Goal: Information Seeking & Learning: Learn about a topic

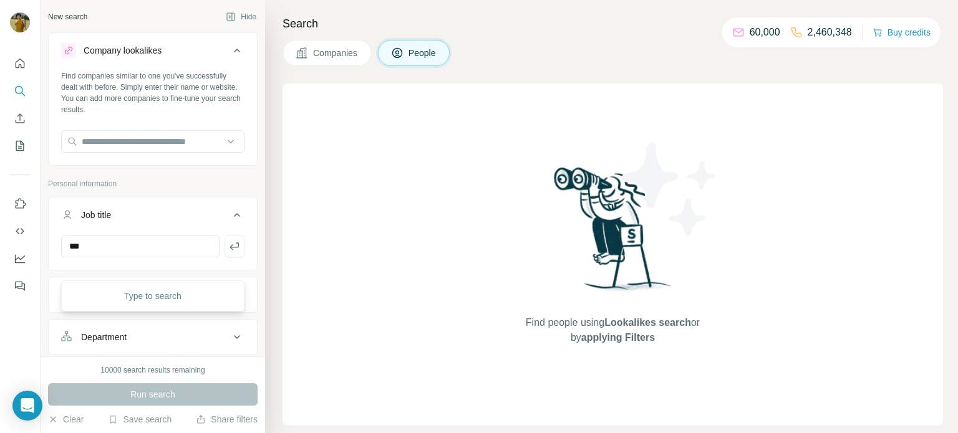
scroll to position [234, 0]
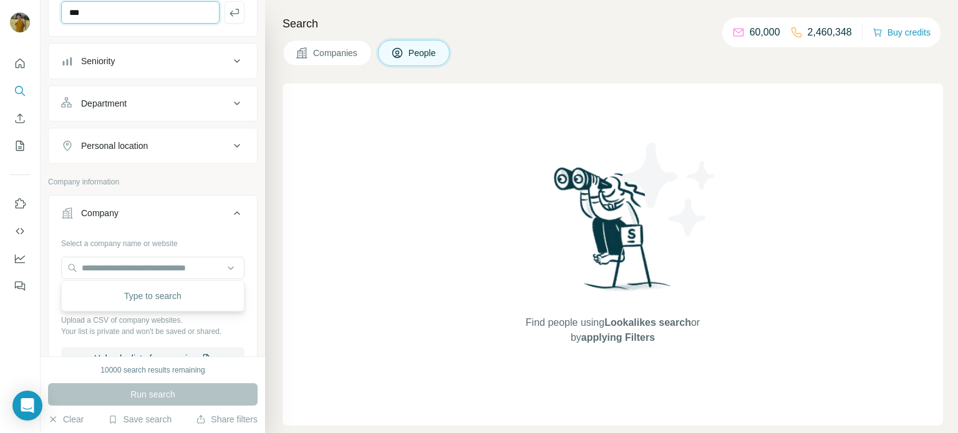
click at [124, 11] on input "***" at bounding box center [140, 12] width 158 height 22
type input "*"
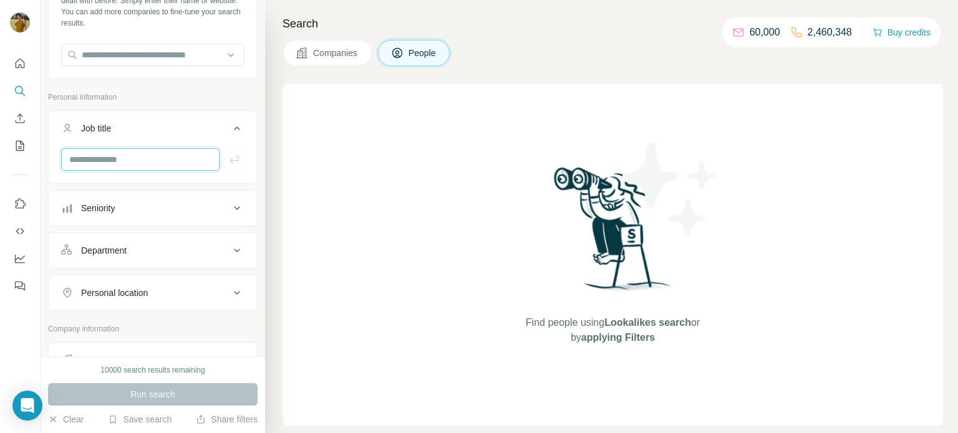
scroll to position [0, 0]
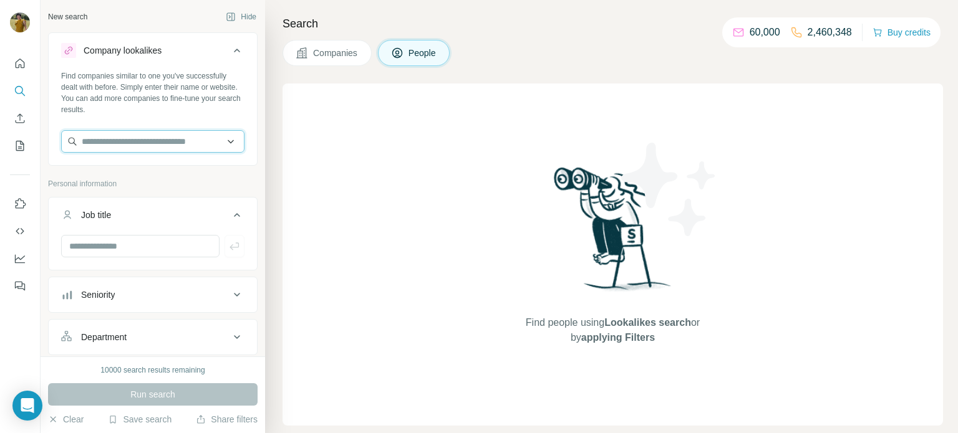
click at [137, 137] on input "text" at bounding box center [152, 141] width 183 height 22
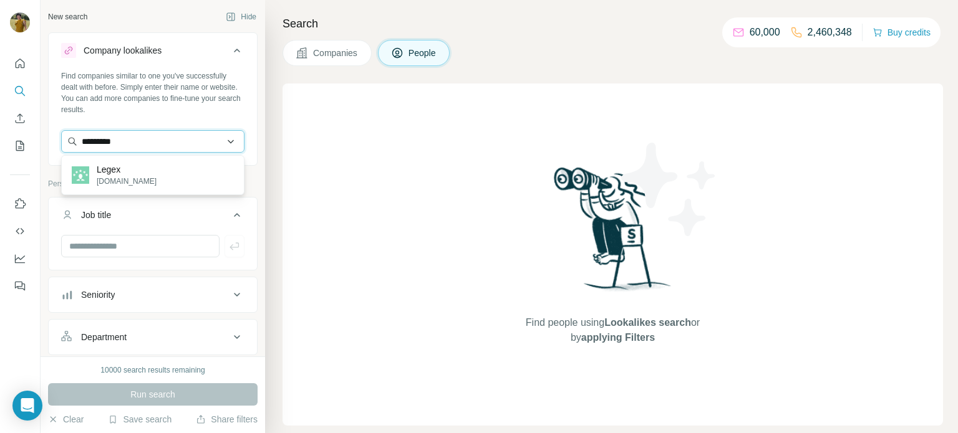
type input "*********"
click at [114, 183] on p "[DOMAIN_NAME]" at bounding box center [127, 181] width 60 height 11
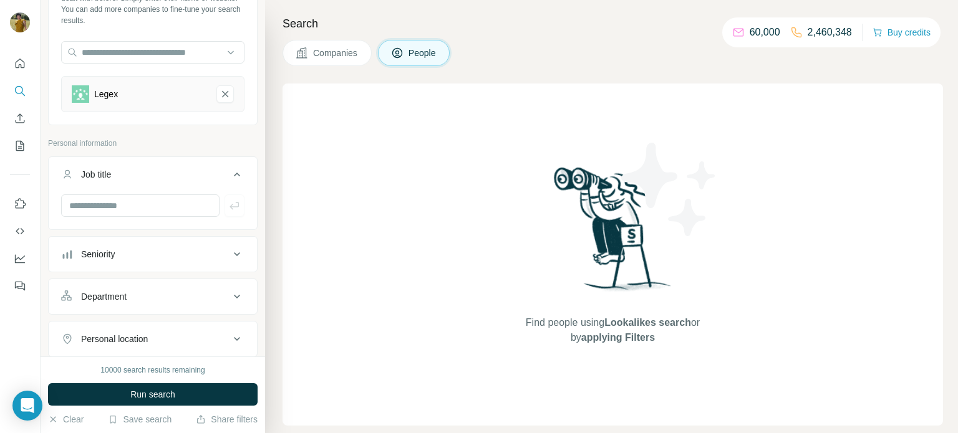
scroll to position [89, 0]
click at [346, 54] on span "Companies" at bounding box center [336, 53] width 46 height 12
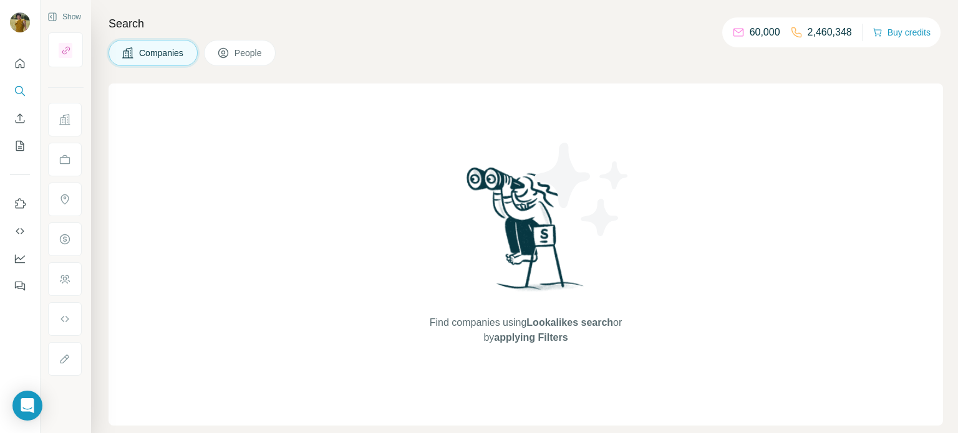
scroll to position [0, 0]
click at [16, 95] on icon "Search" at bounding box center [20, 91] width 12 height 12
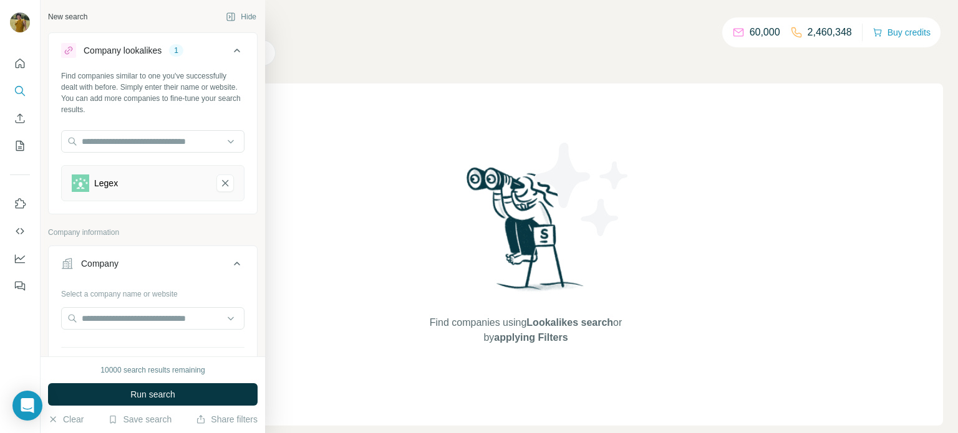
click at [129, 184] on div "Legex" at bounding box center [139, 183] width 135 height 17
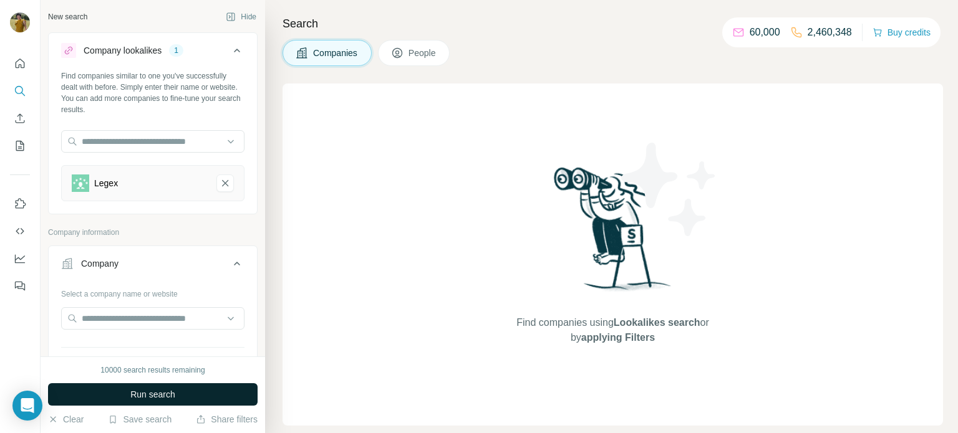
click at [123, 385] on button "Run search" at bounding box center [152, 394] width 209 height 22
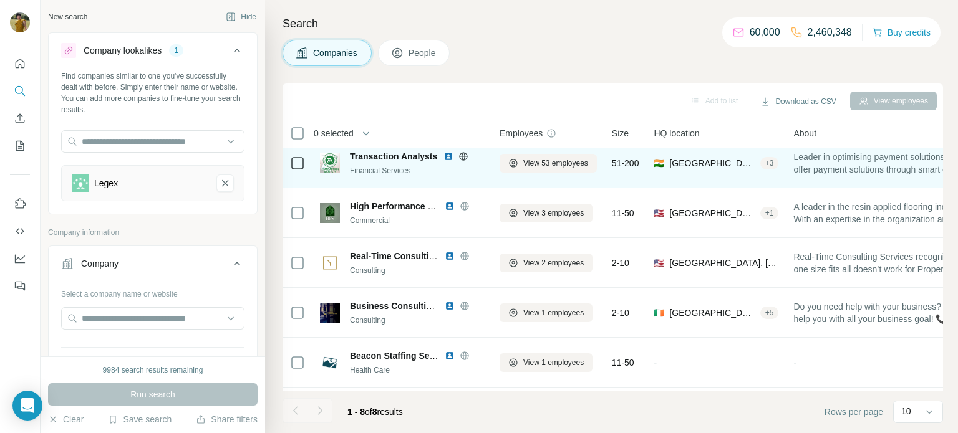
scroll to position [6, 0]
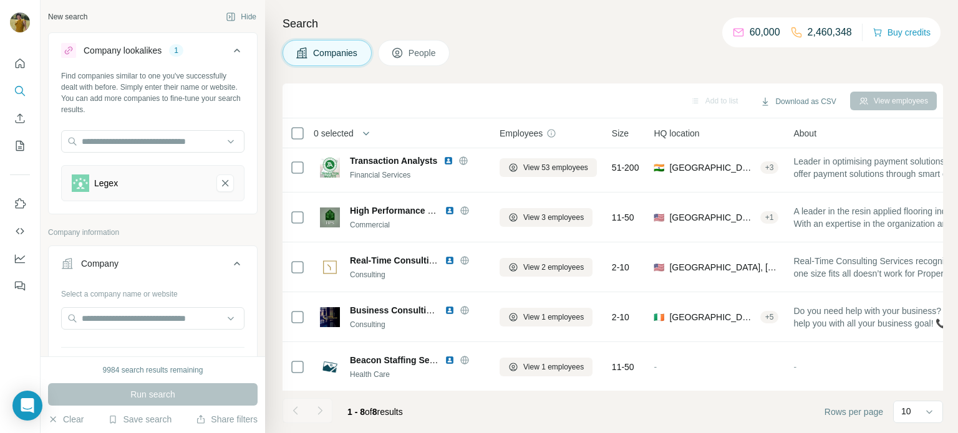
click at [111, 180] on div "Legex" at bounding box center [106, 183] width 24 height 12
click at [118, 314] on input "text" at bounding box center [152, 318] width 183 height 22
paste input "*********"
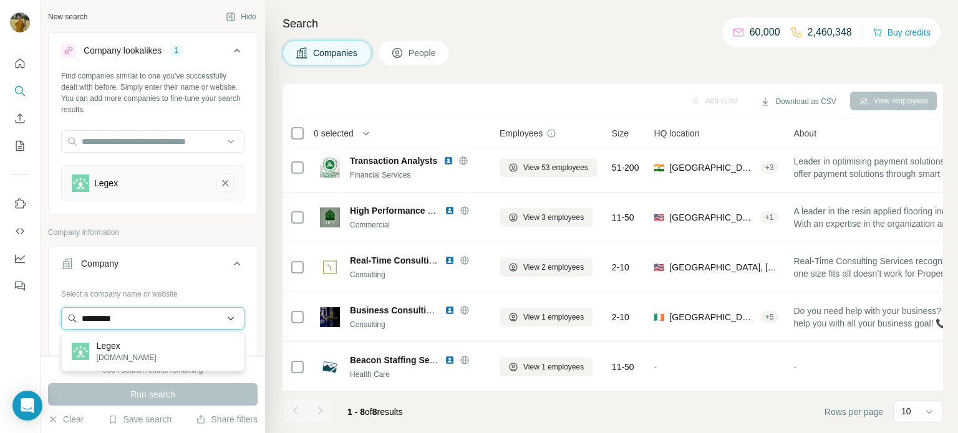
type input "*********"
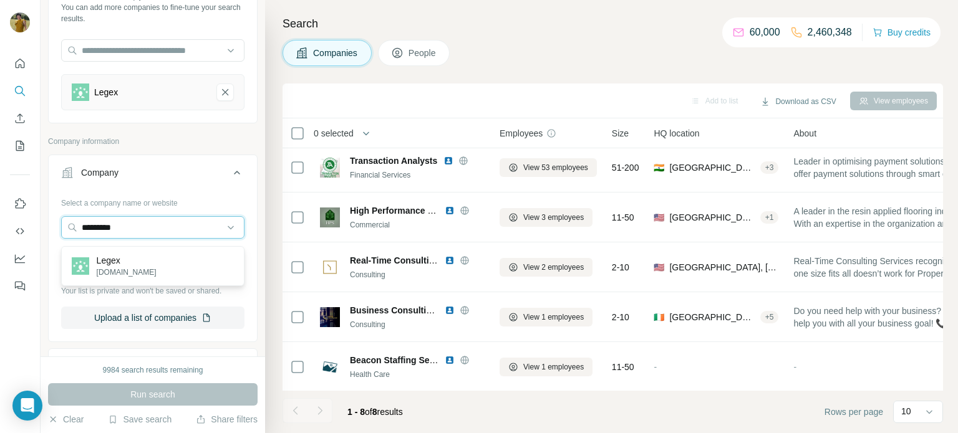
scroll to position [93, 0]
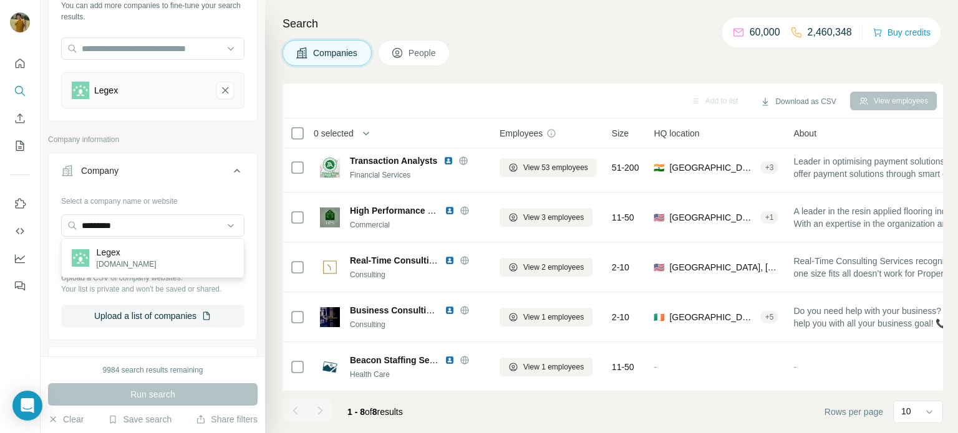
click at [133, 262] on div "Legex [DOMAIN_NAME]" at bounding box center [152, 258] width 177 height 34
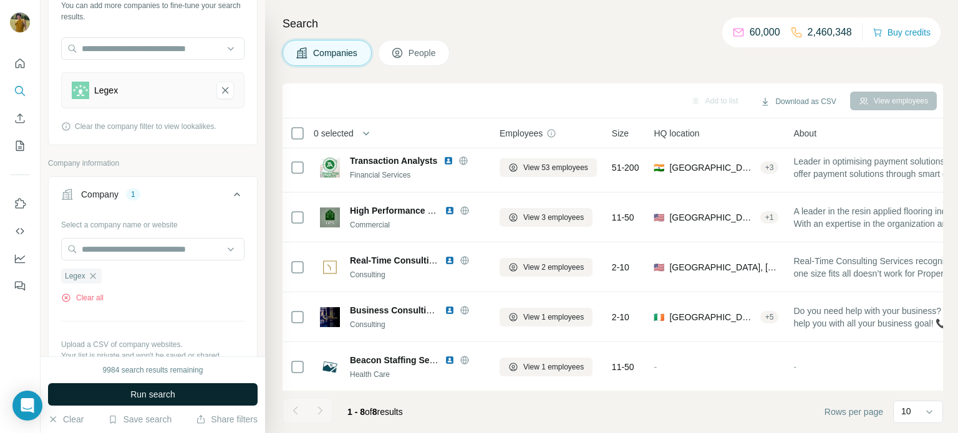
click at [144, 400] on span "Run search" at bounding box center [152, 394] width 45 height 12
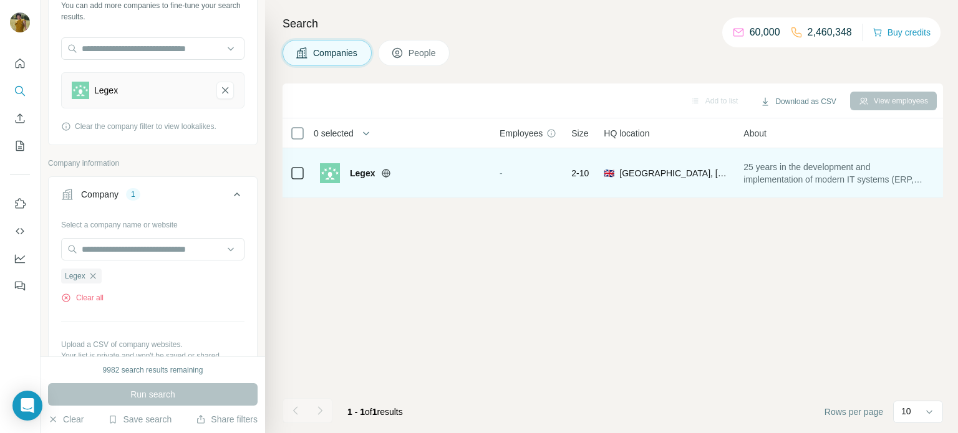
click at [607, 156] on div "🇬🇧 [GEOGRAPHIC_DATA], [GEOGRAPHIC_DATA]" at bounding box center [666, 173] width 125 height 34
click at [631, 171] on span "[GEOGRAPHIC_DATA], [GEOGRAPHIC_DATA]" at bounding box center [673, 173] width 109 height 12
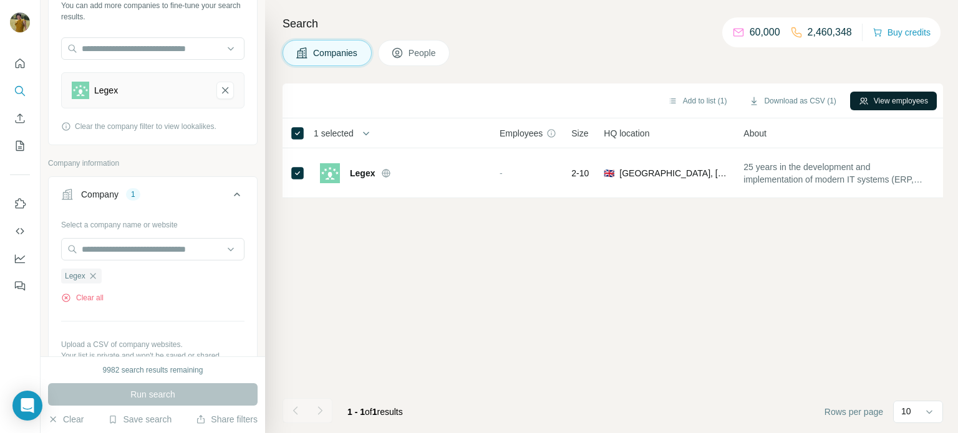
click at [908, 105] on button "View employees" at bounding box center [893, 101] width 87 height 19
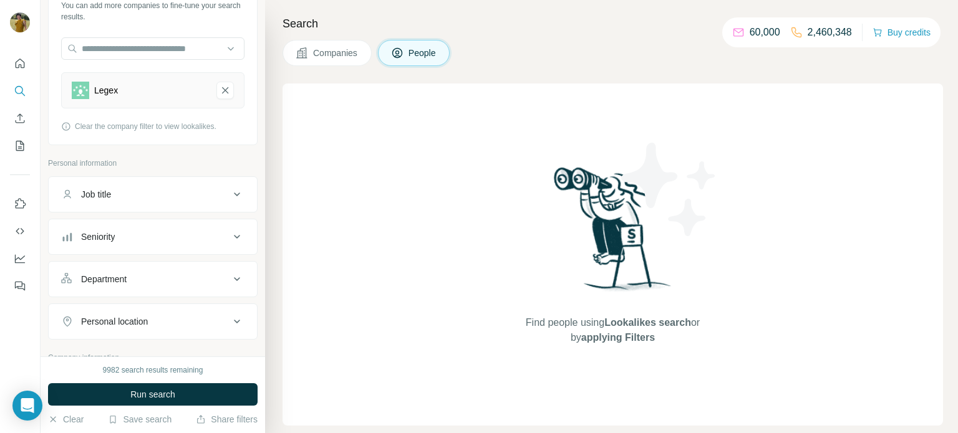
click at [543, 46] on div "Companies People" at bounding box center [612, 53] width 660 height 26
click at [163, 395] on span "Run search" at bounding box center [152, 394] width 45 height 12
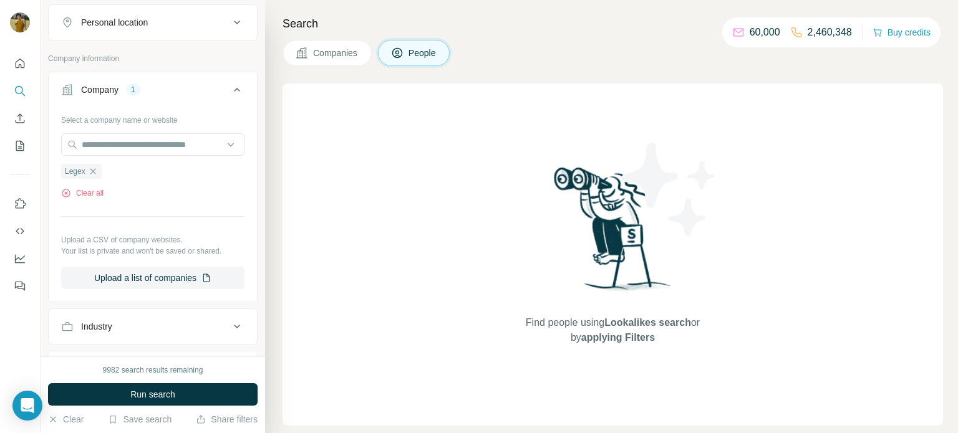
scroll to position [434, 0]
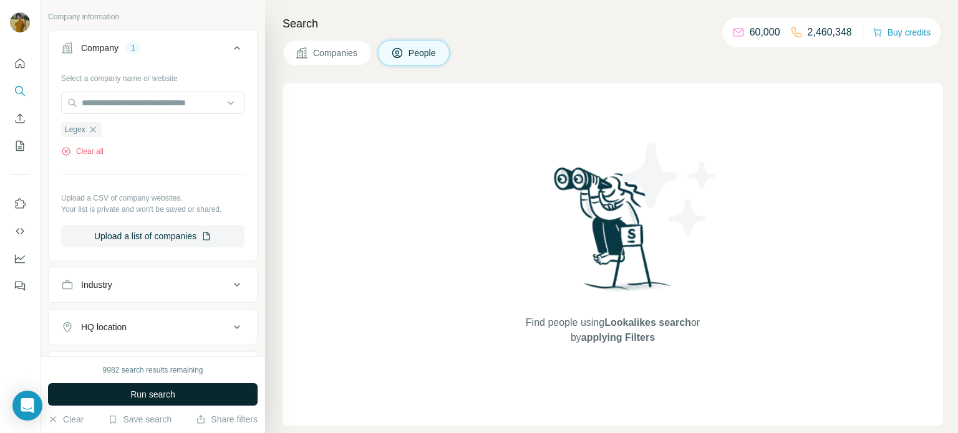
click at [163, 390] on span "Run search" at bounding box center [152, 394] width 45 height 12
click at [0, 433] on div at bounding box center [0, 433] width 0 height 0
click at [90, 127] on icon "button" at bounding box center [93, 130] width 10 height 10
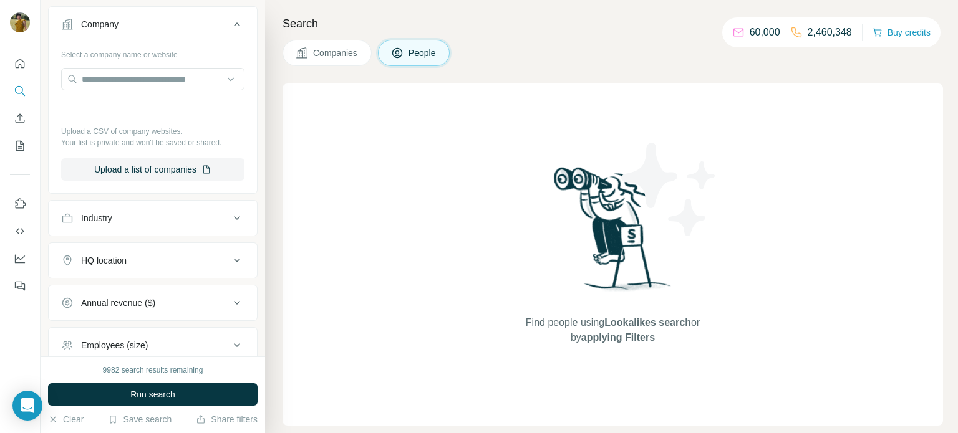
scroll to position [410, 0]
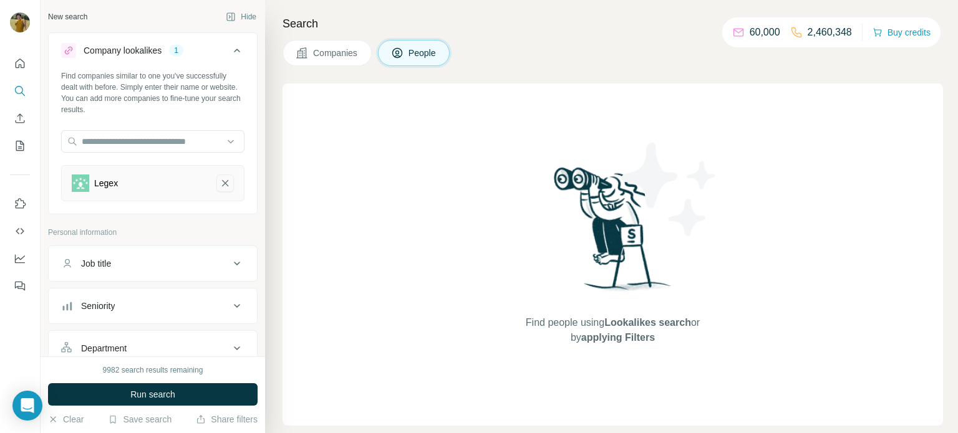
click at [228, 186] on icon "Legex-remove-button" at bounding box center [225, 183] width 6 height 6
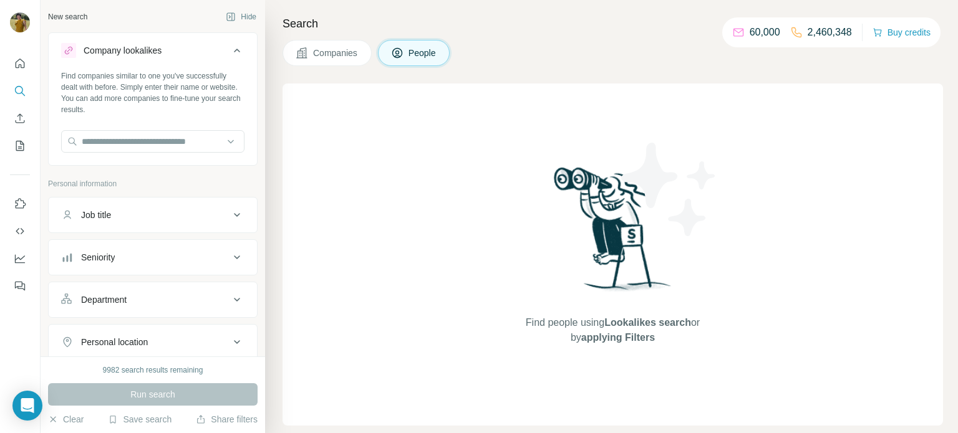
click at [136, 215] on div "Job title" at bounding box center [145, 215] width 168 height 12
click at [355, 54] on span "Companies" at bounding box center [336, 53] width 46 height 12
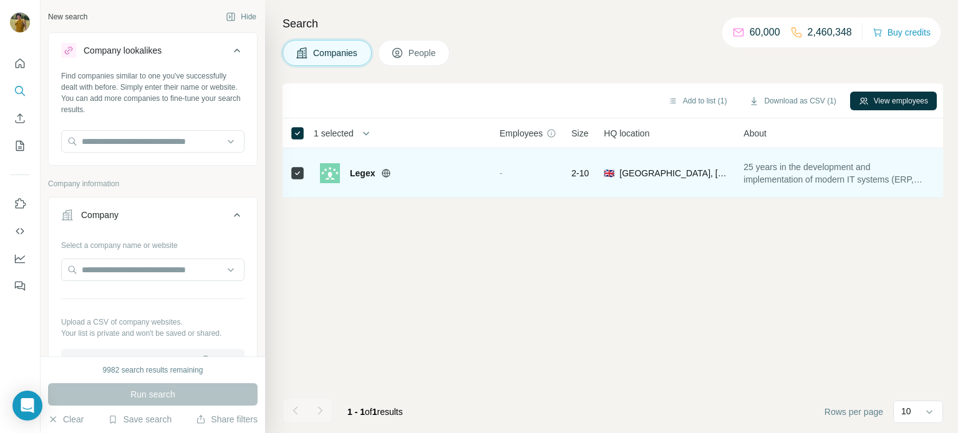
click at [341, 172] on div "Legex" at bounding box center [402, 173] width 165 height 20
click at [363, 174] on span "Legex" at bounding box center [362, 173] width 25 height 12
click at [570, 179] on td "2-10" at bounding box center [580, 173] width 32 height 50
click at [387, 175] on icon at bounding box center [386, 173] width 3 height 8
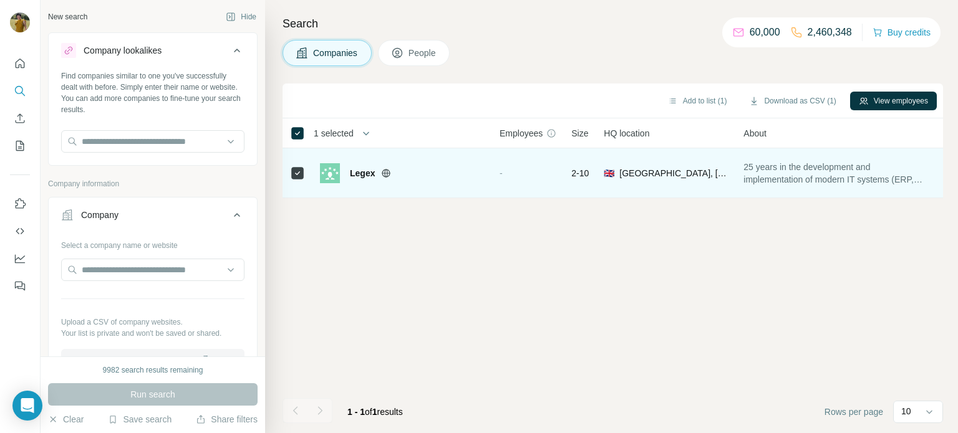
click at [331, 175] on img at bounding box center [330, 173] width 20 height 20
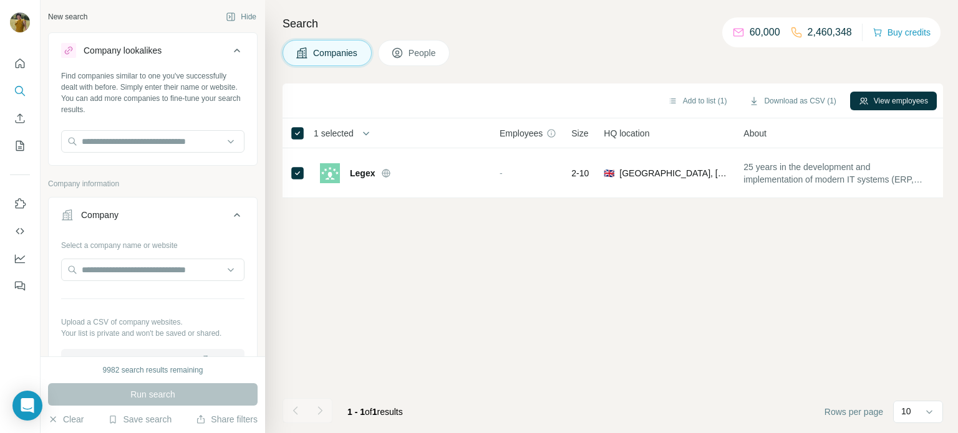
click at [403, 50] on icon at bounding box center [397, 53] width 12 height 12
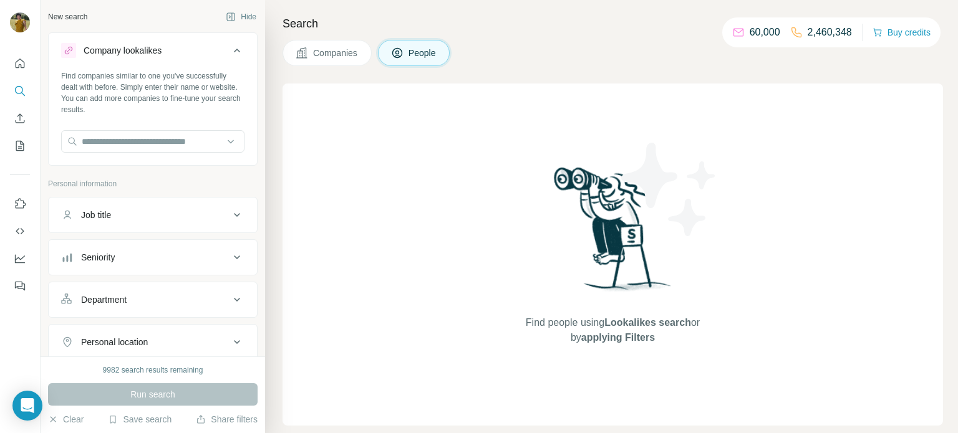
click at [342, 57] on span "Companies" at bounding box center [336, 53] width 46 height 12
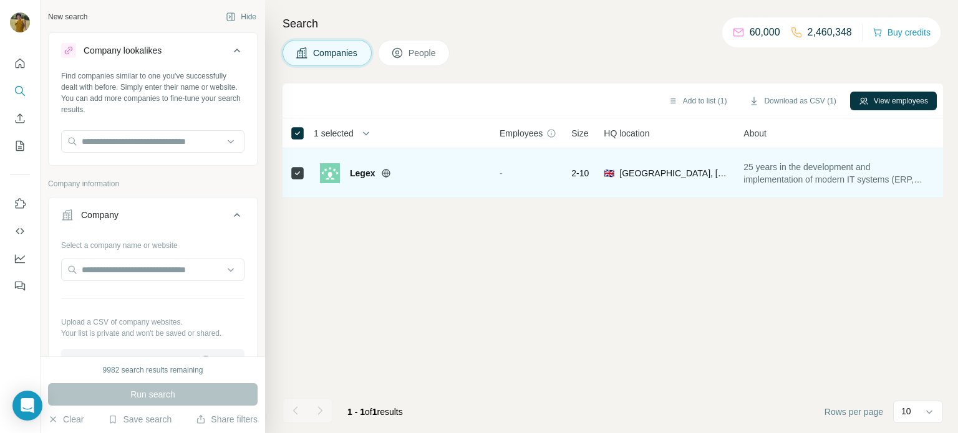
click at [783, 170] on span "25 years in the development and implementation of modern IT systems (ERP, CRM, …" at bounding box center [835, 173] width 185 height 25
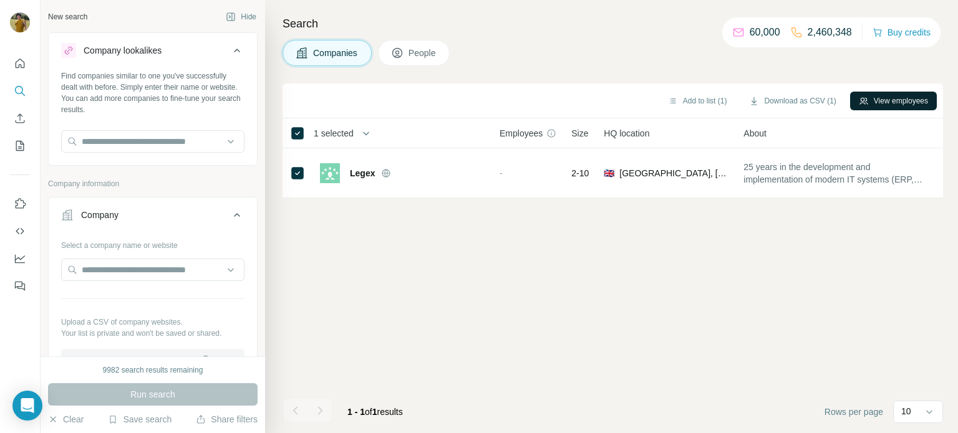
click at [898, 101] on button "View employees" at bounding box center [893, 101] width 87 height 19
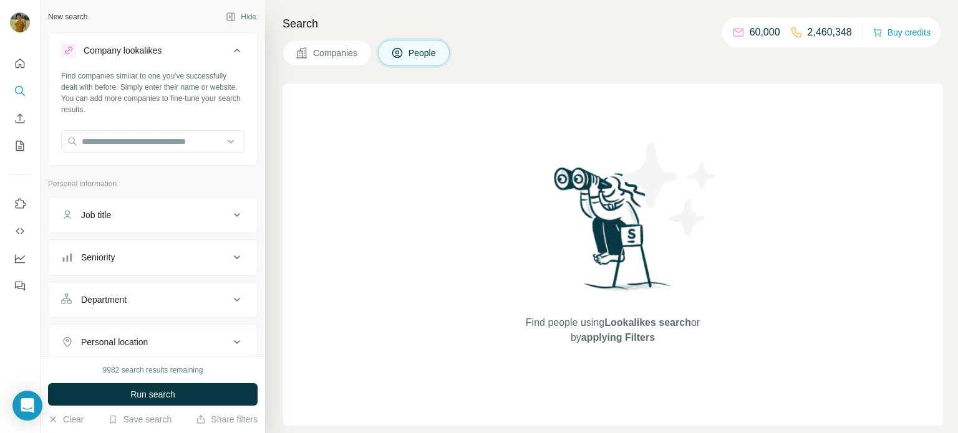
click at [353, 57] on span "Companies" at bounding box center [336, 53] width 46 height 12
